Goal: Task Accomplishment & Management: Manage account settings

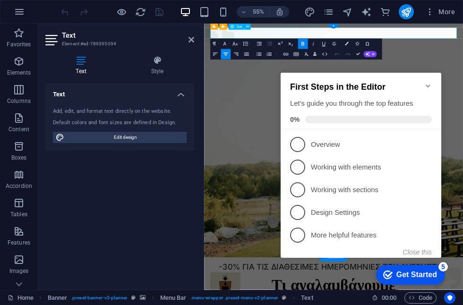
click at [425, 82] on icon "Minimize checklist" at bounding box center [428, 86] width 8 height 8
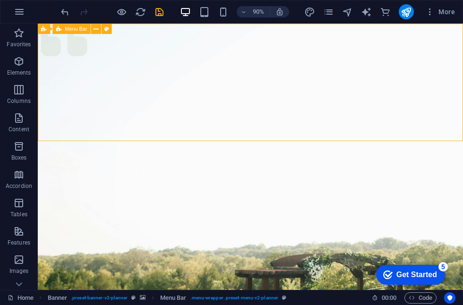
click at [160, 10] on icon "save" at bounding box center [159, 12] width 11 height 11
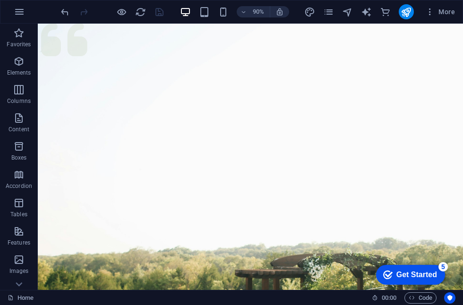
click at [406, 18] on button "publish" at bounding box center [406, 11] width 15 height 15
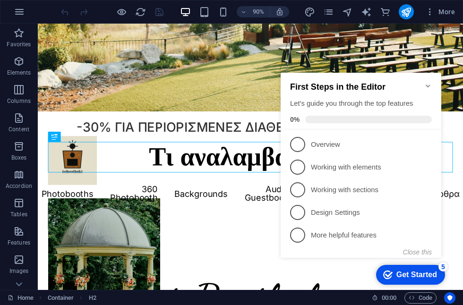
click at [412, 255] on button "Close this" at bounding box center [417, 252] width 29 height 8
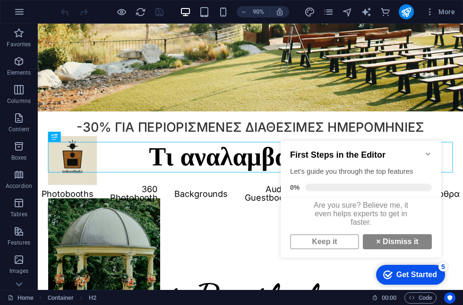
click at [378, 246] on strong "×" at bounding box center [378, 242] width 4 height 8
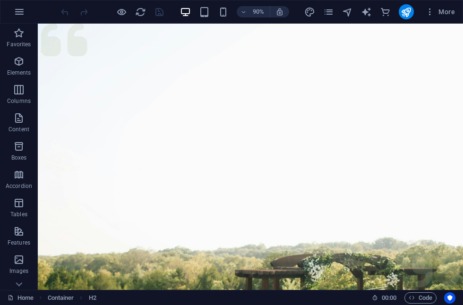
click at [427, 16] on icon "button" at bounding box center [429, 11] width 9 height 9
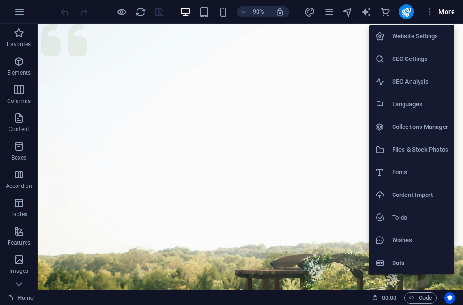
click at [430, 11] on div at bounding box center [231, 152] width 463 height 305
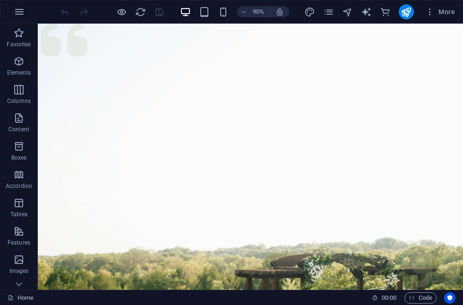
click at [426, 11] on icon "button" at bounding box center [429, 11] width 9 height 9
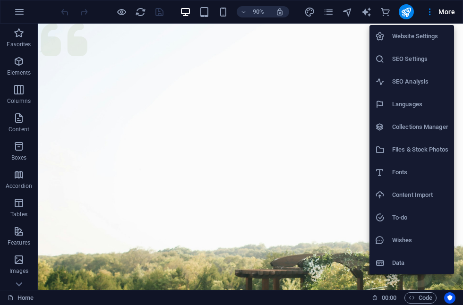
click at [431, 12] on div at bounding box center [231, 152] width 463 height 305
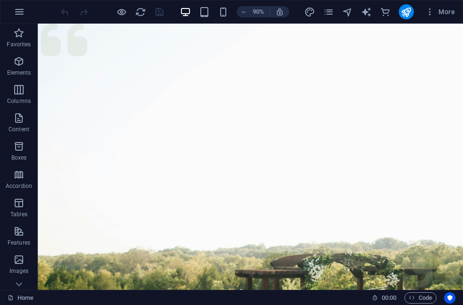
click at [325, 16] on icon "pages" at bounding box center [328, 12] width 11 height 11
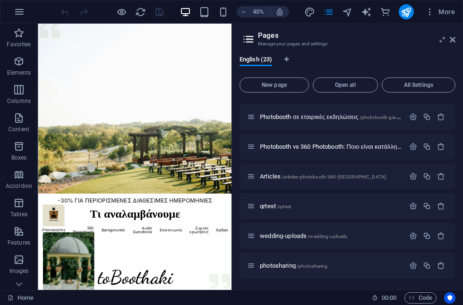
scroll to position [502, 0]
click at [326, 235] on span "/wedding-uploads" at bounding box center [327, 236] width 40 height 5
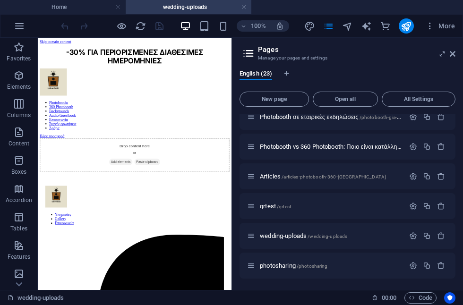
scroll to position [516, 0]
click at [409, 236] on icon "button" at bounding box center [413, 236] width 8 height 8
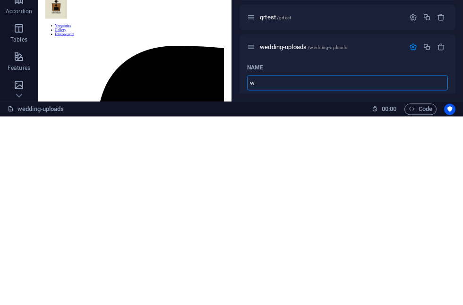
type input "w"
type input "/w"
type input "/"
type input "P"
type input "/p"
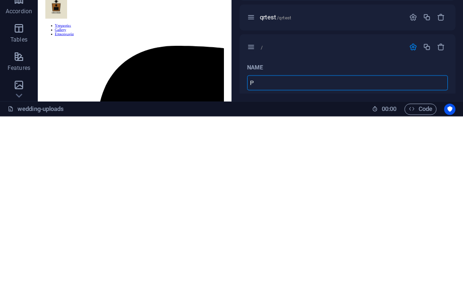
type input "P"
type input "Photo"
type input "/photo"
type input "Photo"
type input "PhotoQ"
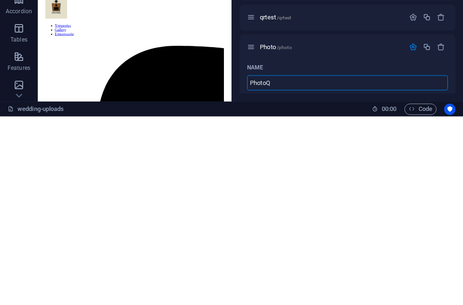
type input "/photoq"
type input "PhotoQ"
type input "PhotoQr"
type input "/photoqr"
type input "PhotoQr"
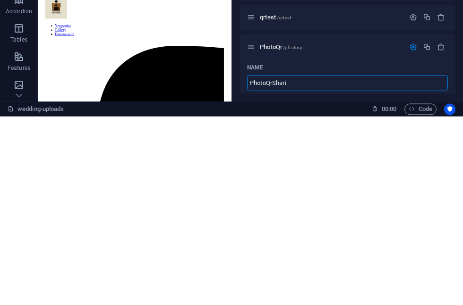
type input "PhotoQrShari"
type input "/photoqrshari"
type input "PhotoQrShari"
type input "PhotoQrSharing"
type input "/photoqrsharing"
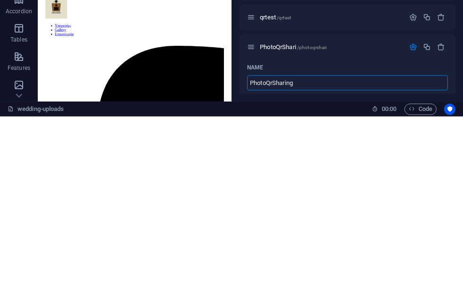
type input "PhotoQrSharing"
type input "Photo-QrSharing"
type input "/photo-qrsharing"
type input "Photo-QrSharing"
type input "Photo-Qr-Sharing"
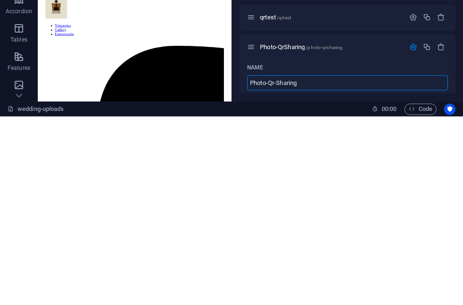
type input "/photo-qr-sharing"
type input "Photo-Qr-Sharing"
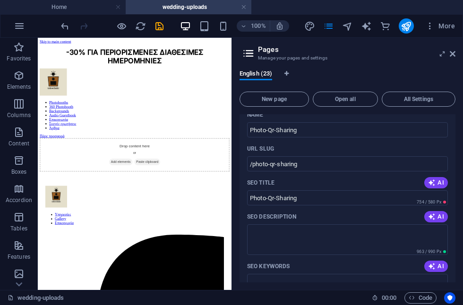
scroll to position [659, 0]
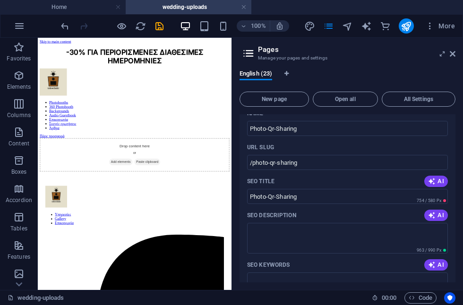
click at [162, 21] on icon "save" at bounding box center [159, 26] width 11 height 11
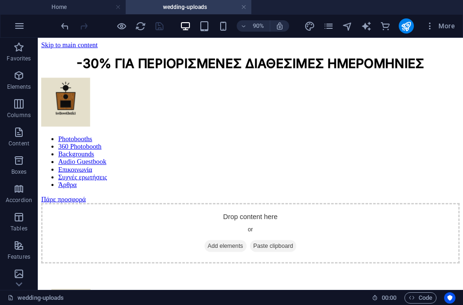
click at [407, 30] on icon "publish" at bounding box center [405, 26] width 11 height 11
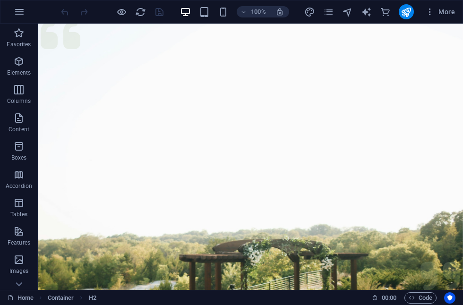
click at [324, 12] on icon "pages" at bounding box center [328, 12] width 11 height 11
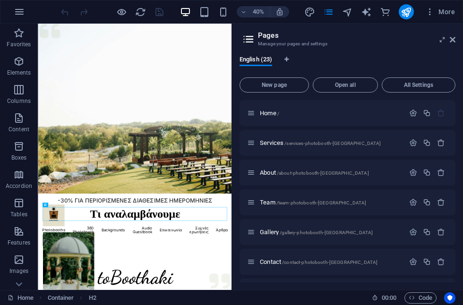
click at [425, 14] on icon "button" at bounding box center [429, 11] width 9 height 9
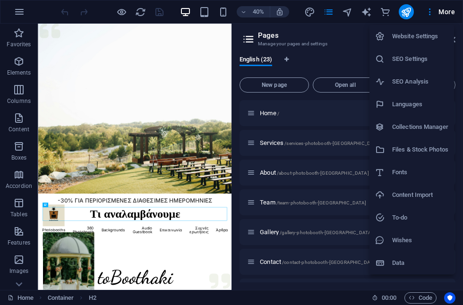
click at [420, 61] on h6 "SEO Settings" at bounding box center [420, 58] width 56 height 11
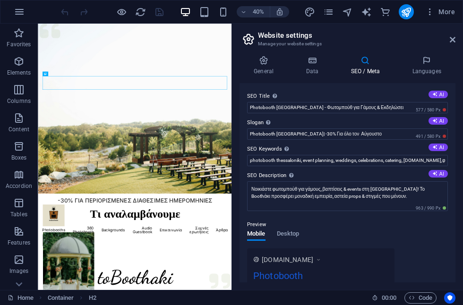
scroll to position [328, 0]
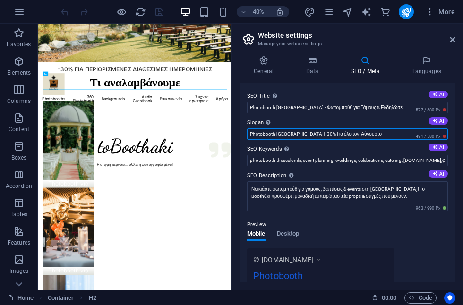
click at [368, 139] on input "Photobooth Thessaloniki| -30% Για όλο τον Αύγουστο" at bounding box center [347, 133] width 201 height 11
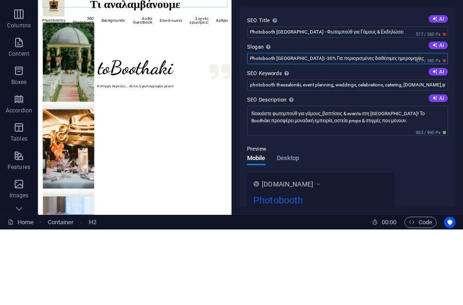
scroll to position [345, 0]
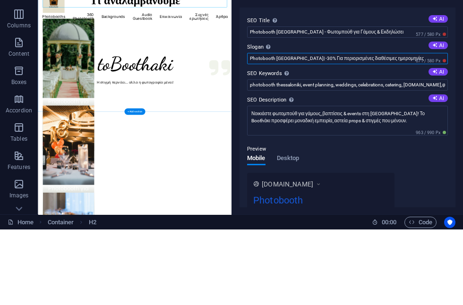
type input "Photobooth Thessaloniki| -30% Για περιορισμένες διαθέσιμες ημερομηνίες"
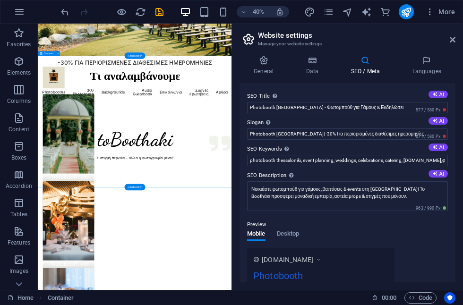
click at [157, 13] on icon "save" at bounding box center [159, 12] width 11 height 11
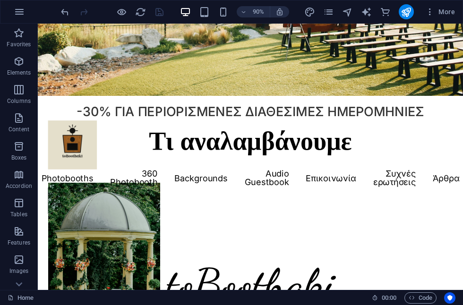
click at [403, 14] on icon "publish" at bounding box center [405, 12] width 11 height 11
